Goal: Information Seeking & Learning: Learn about a topic

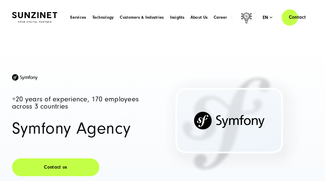
click at [30, 30] on header "Smart Search AI Here you can ask a specific question about our agency and our s…" at bounding box center [162, 17] width 325 height 35
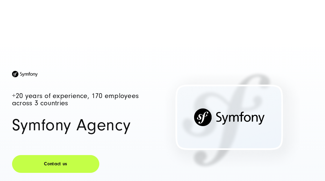
scroll to position [12, 0]
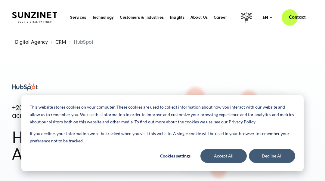
click at [30, 30] on header "Smart Search AI Here you can ask a specific question about our agency and our s…" at bounding box center [162, 17] width 325 height 35
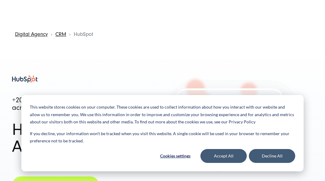
scroll to position [12, 0]
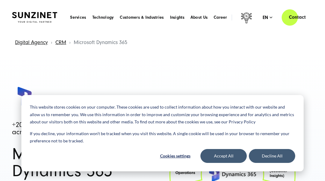
click at [30, 30] on header "Smart Search AI Here you can ask a specific question about our agency and our s…" at bounding box center [162, 17] width 325 height 35
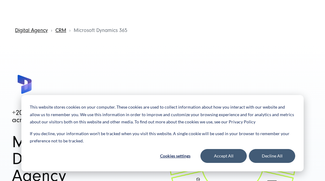
scroll to position [12, 0]
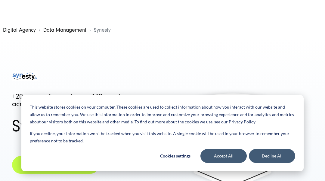
scroll to position [12, 0]
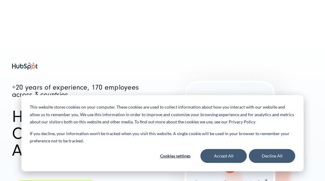
scroll to position [12, 0]
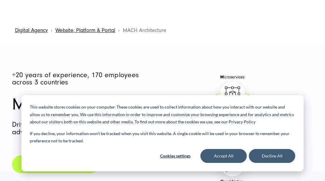
scroll to position [12, 0]
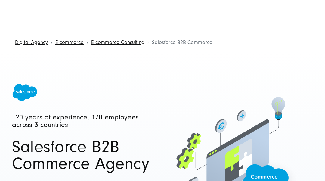
scroll to position [12, 0]
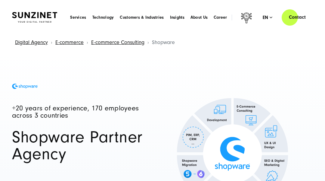
click at [30, 30] on header "Smart Search AI Here you can ask a specific question about our agency and our s…" at bounding box center [162, 17] width 325 height 35
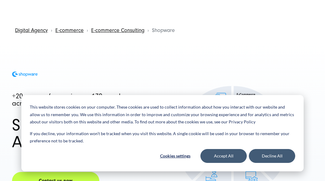
scroll to position [12, 0]
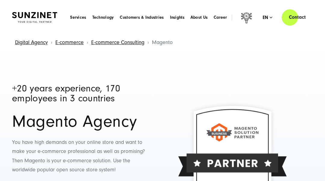
click at [30, 30] on header "Smart Search AI Here you can ask a specific question about our agency and our s…" at bounding box center [162, 17] width 325 height 35
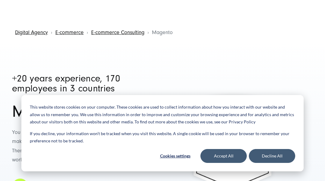
scroll to position [12, 0]
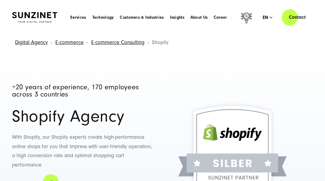
click at [30, 30] on header "Smart Search AI Here you can ask a specific question about our agency and our s…" at bounding box center [162, 17] width 325 height 35
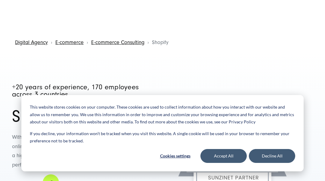
scroll to position [12, 0]
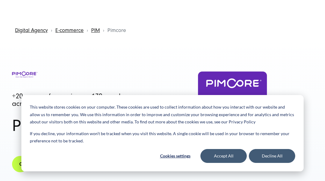
scroll to position [12, 0]
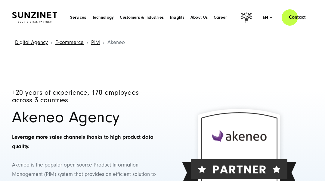
click at [30, 30] on header "Smart Search AI Here you can ask a specific question about our agency and our s…" at bounding box center [162, 17] width 325 height 35
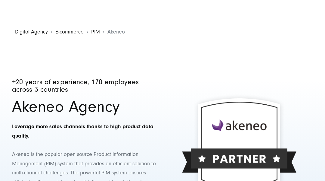
scroll to position [12, 0]
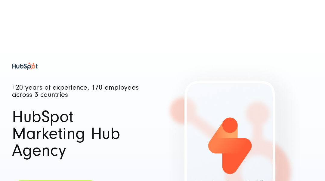
scroll to position [12, 0]
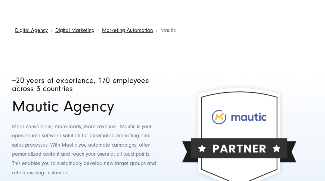
scroll to position [12, 0]
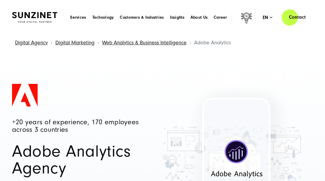
click at [30, 30] on header "Smart Search AI Here you can ask a specific question about our agency and our s…" at bounding box center [162, 17] width 325 height 35
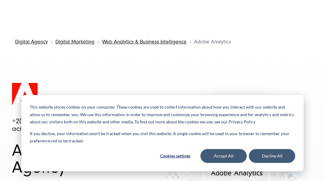
scroll to position [12, 0]
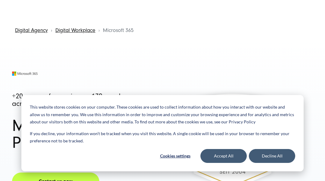
scroll to position [12, 0]
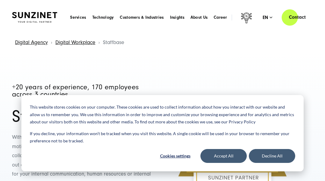
click at [30, 30] on header "Smart Search AI Here you can ask a specific question about our agency and our s…" at bounding box center [162, 17] width 325 height 35
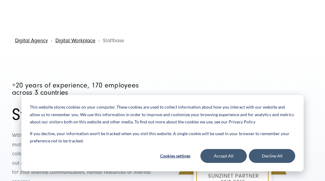
scroll to position [12, 0]
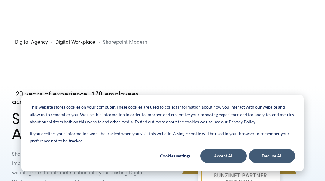
scroll to position [12, 0]
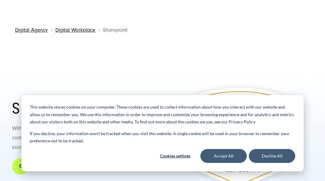
scroll to position [12, 0]
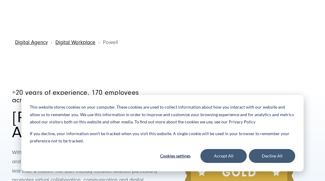
scroll to position [12, 0]
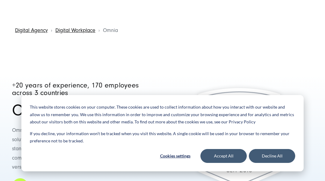
scroll to position [12, 0]
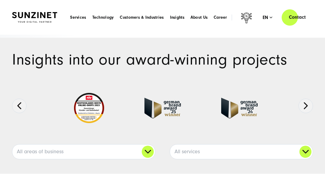
click at [30, 30] on header "Smart Search AI Here you can ask a specific question about our agency and our s…" at bounding box center [162, 17] width 325 height 35
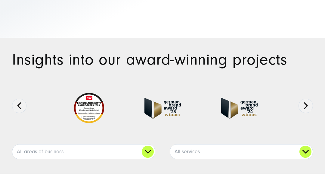
scroll to position [12, 0]
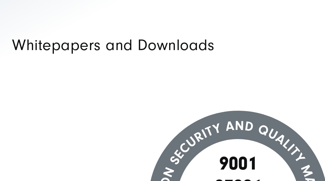
scroll to position [12, 0]
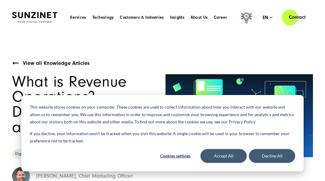
click at [30, 30] on header "Smart Search AI Here you can ask a specific question about our agency and our s…" at bounding box center [162, 17] width 325 height 35
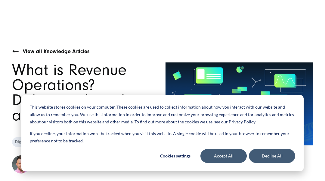
scroll to position [12, 0]
